Goal: Task Accomplishment & Management: Use online tool/utility

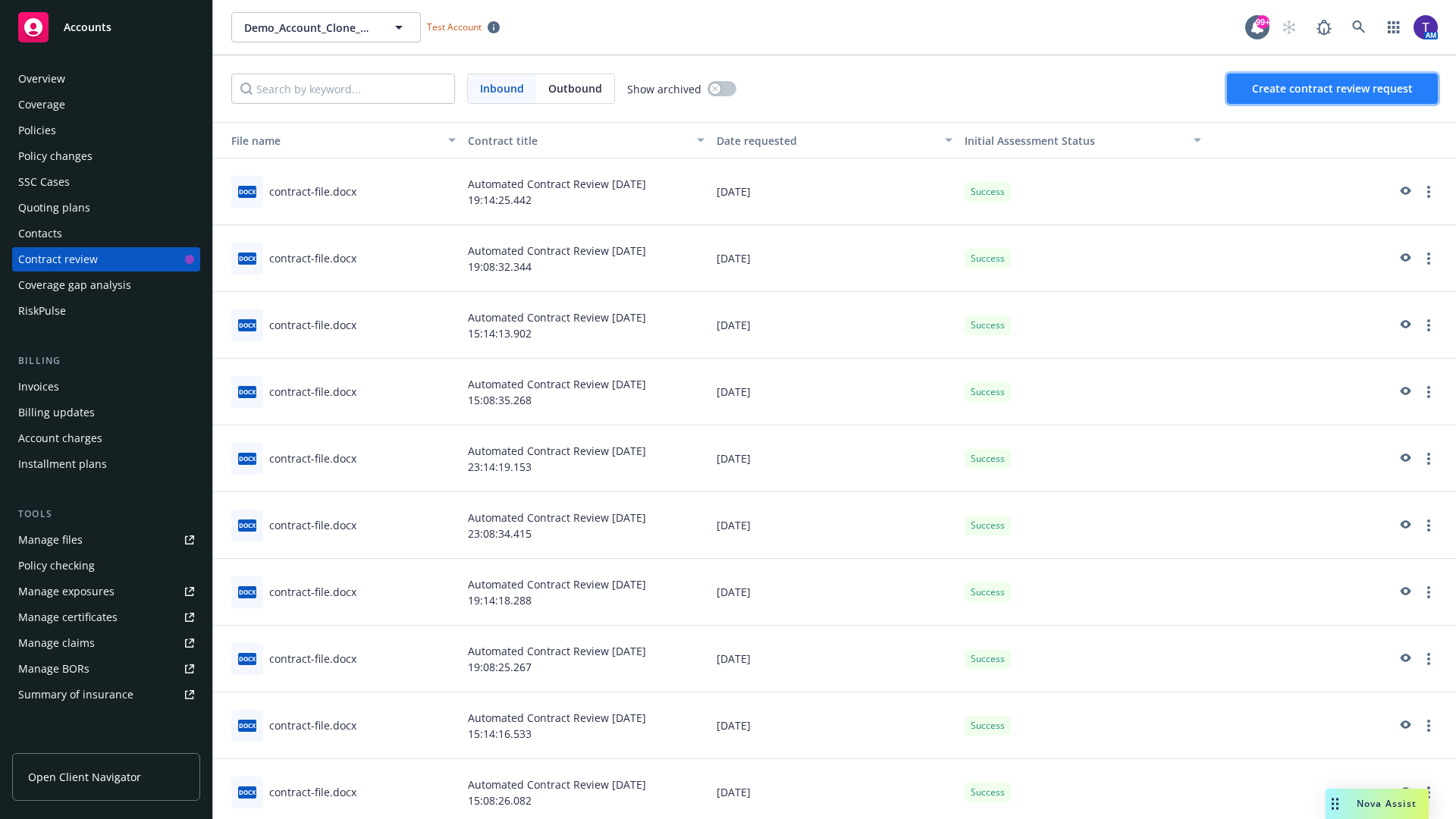
click at [1333, 89] on span "Create contract review request" at bounding box center [1332, 88] width 161 height 15
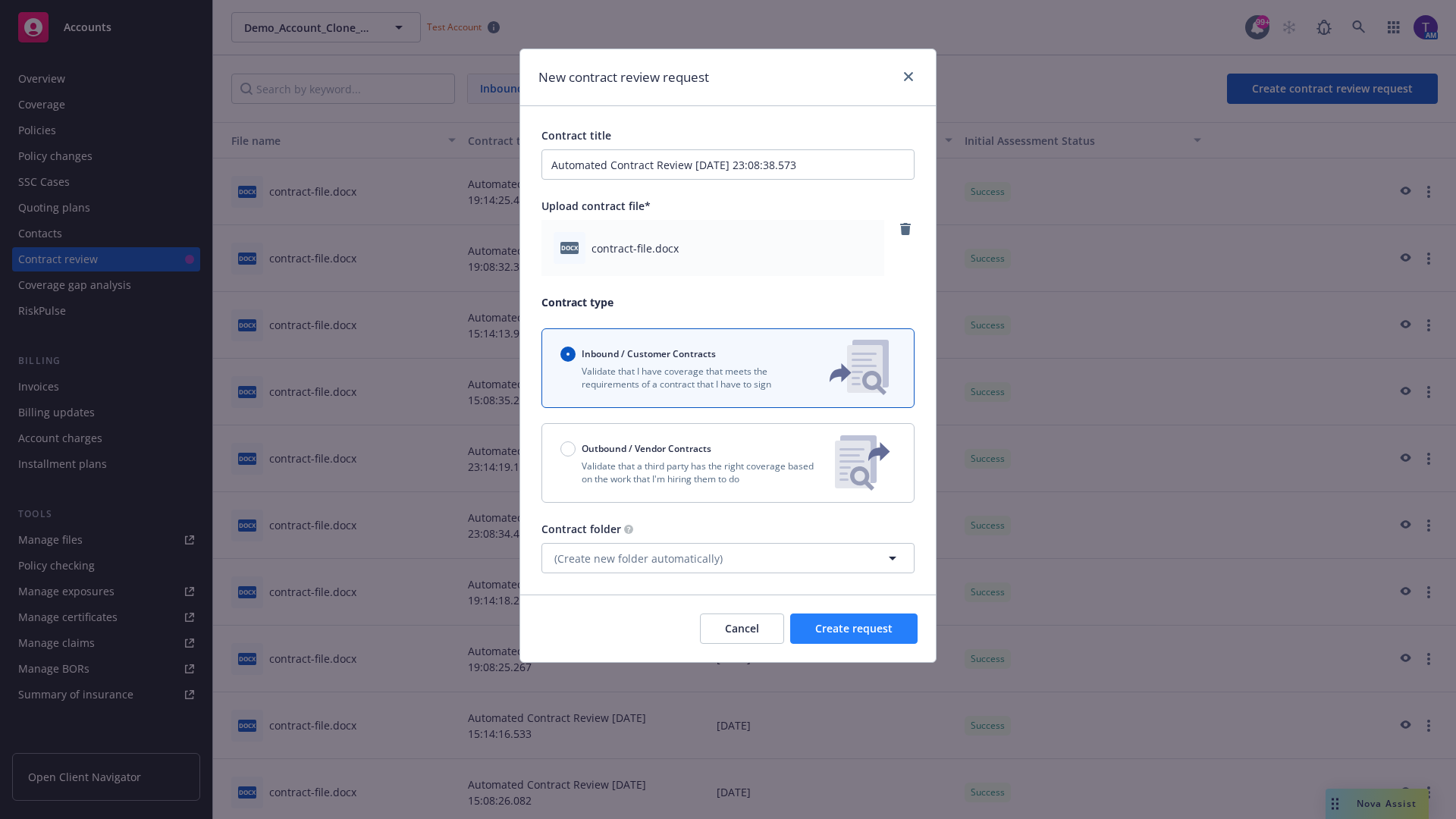
type input "Automated Contract Review [DATE] 23:08:38.573"
click at [854, 629] on span "Create request" at bounding box center [854, 629] width 77 height 15
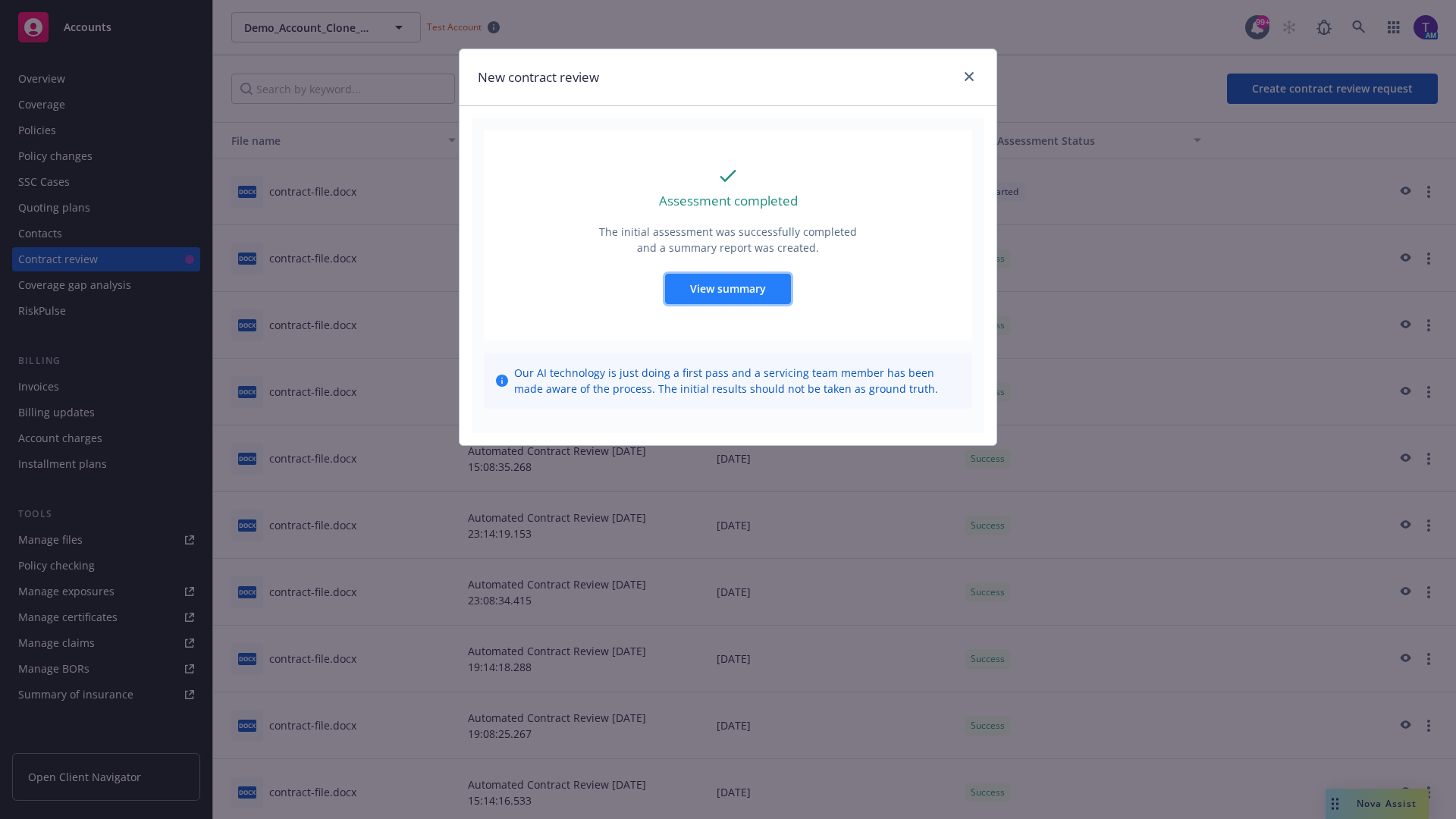
click at [728, 288] on span "View summary" at bounding box center [728, 288] width 75 height 15
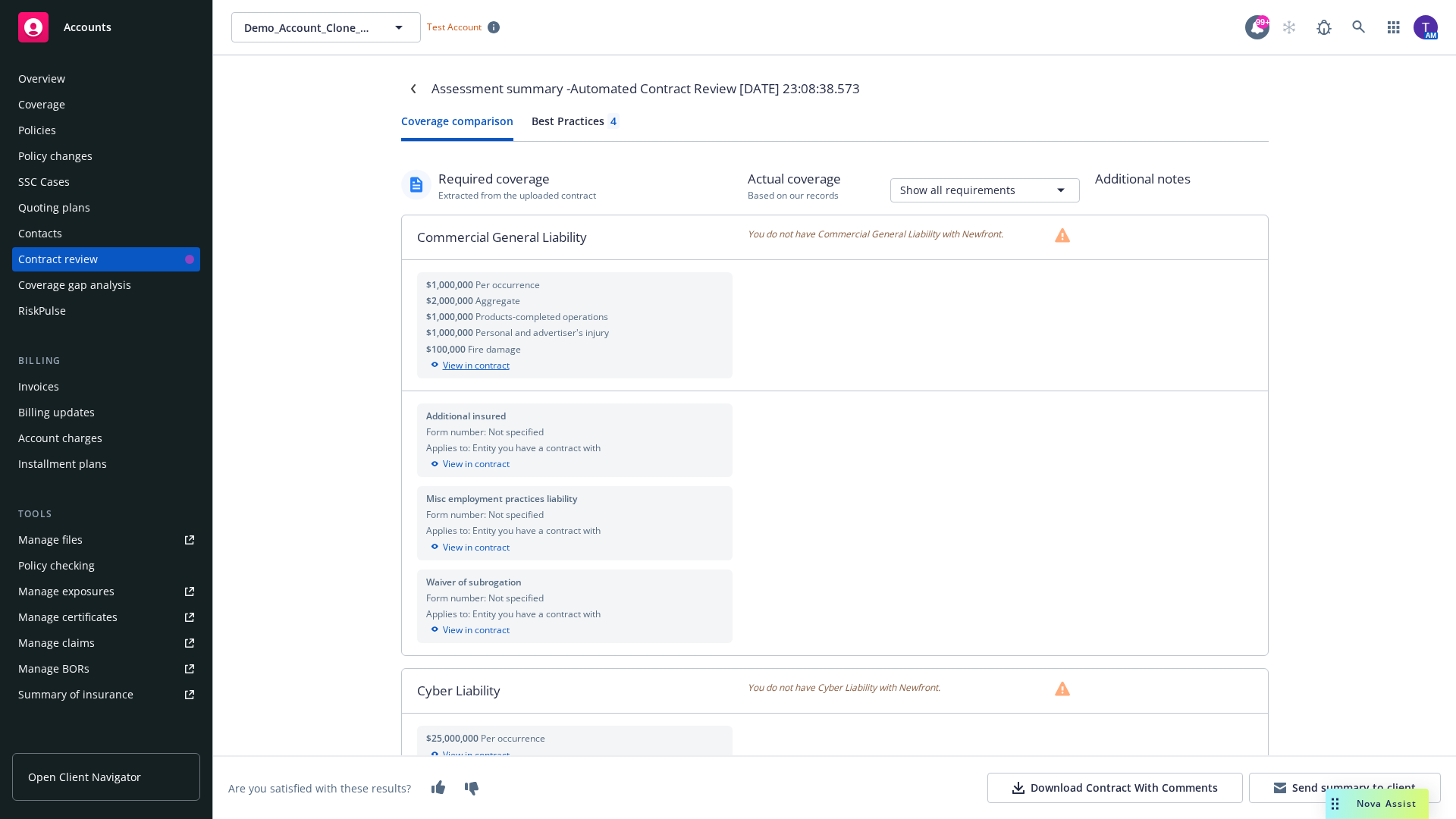
click at [575, 365] on div "View in contract" at bounding box center [576, 366] width 298 height 14
